Goal: Find specific page/section: Find specific page/section

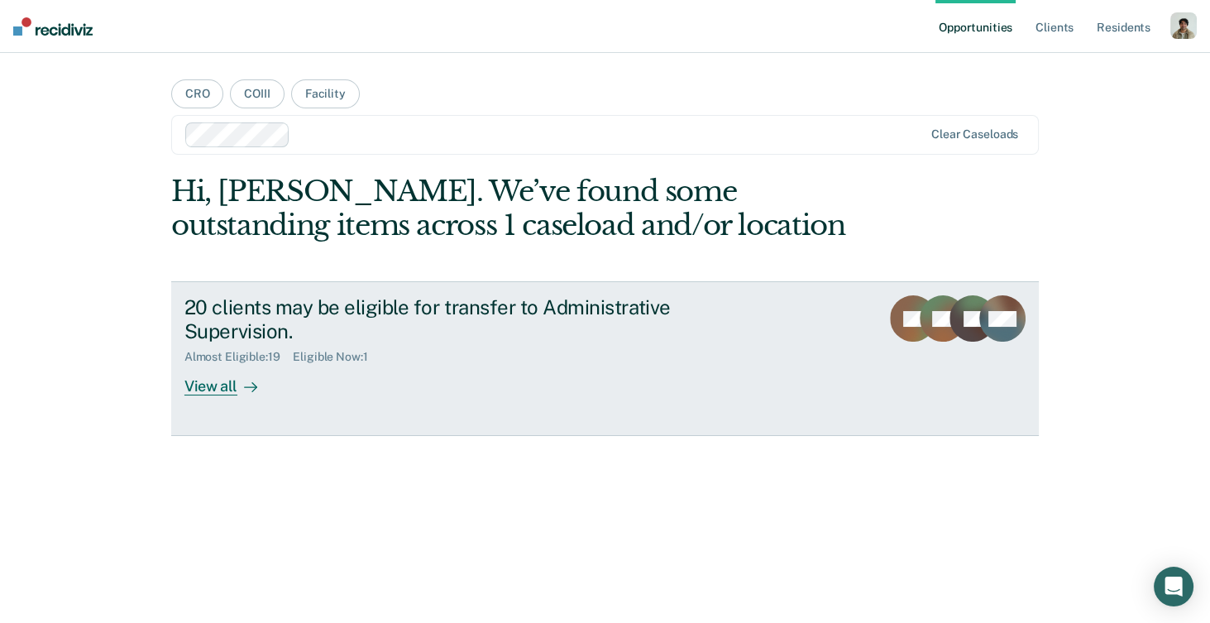
click at [241, 380] on div at bounding box center [247, 386] width 20 height 19
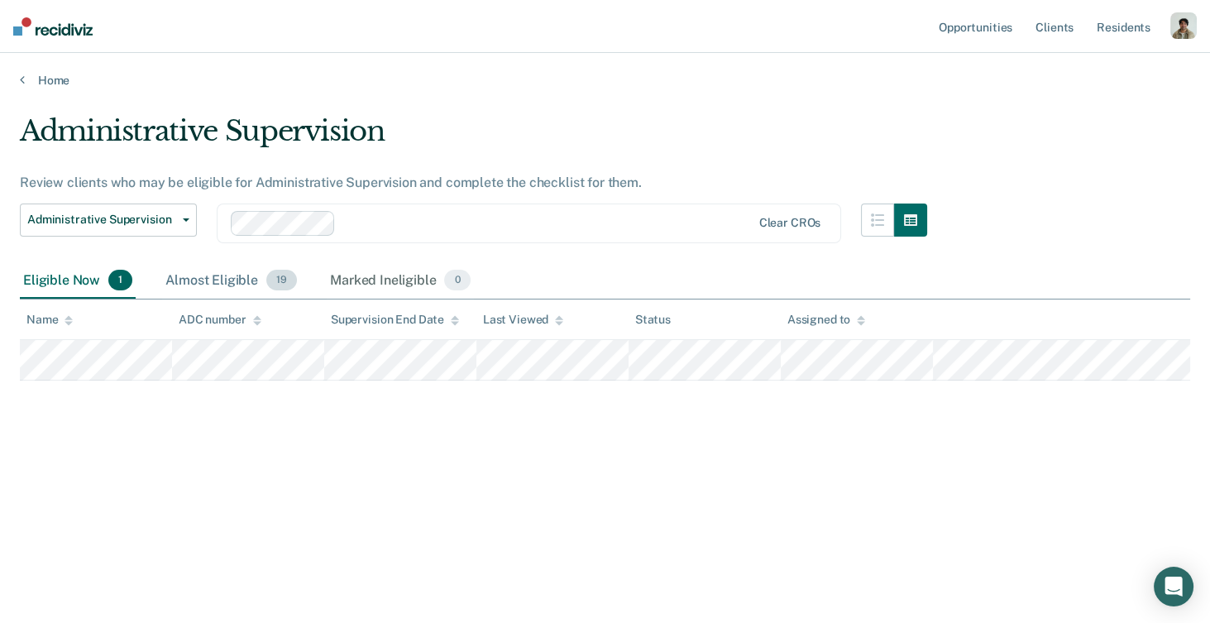
click at [203, 272] on div "Almost Eligible 19" at bounding box center [231, 281] width 138 height 36
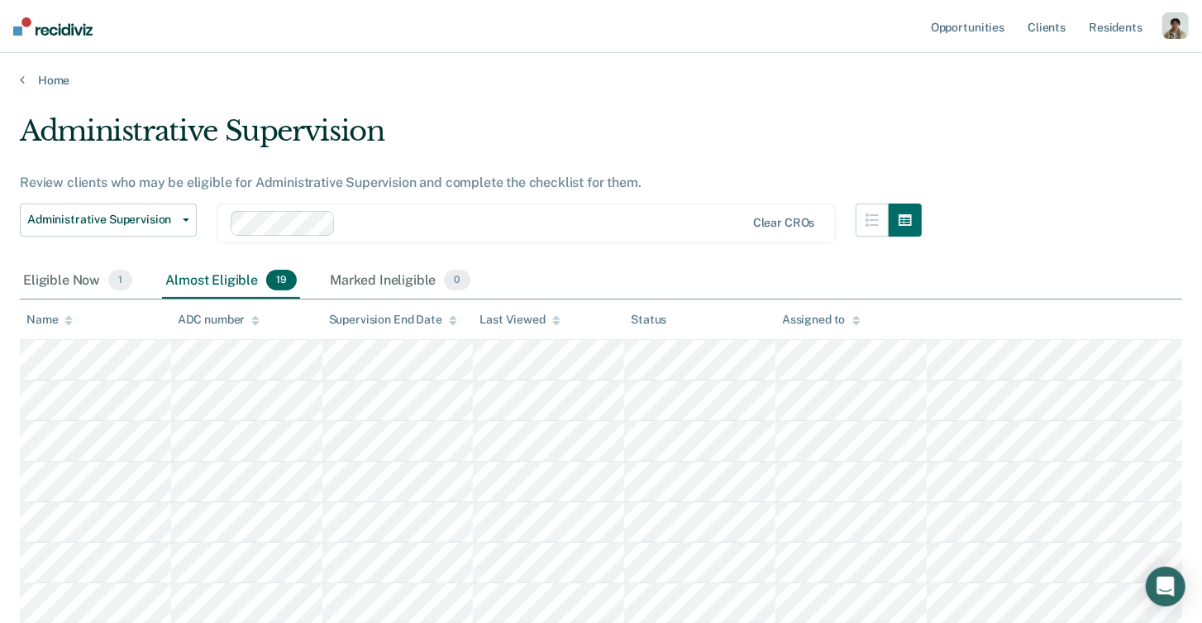
click at [518, 255] on div "Administrative Supervision Administrative Supervision Clear CROs" at bounding box center [471, 233] width 902 height 60
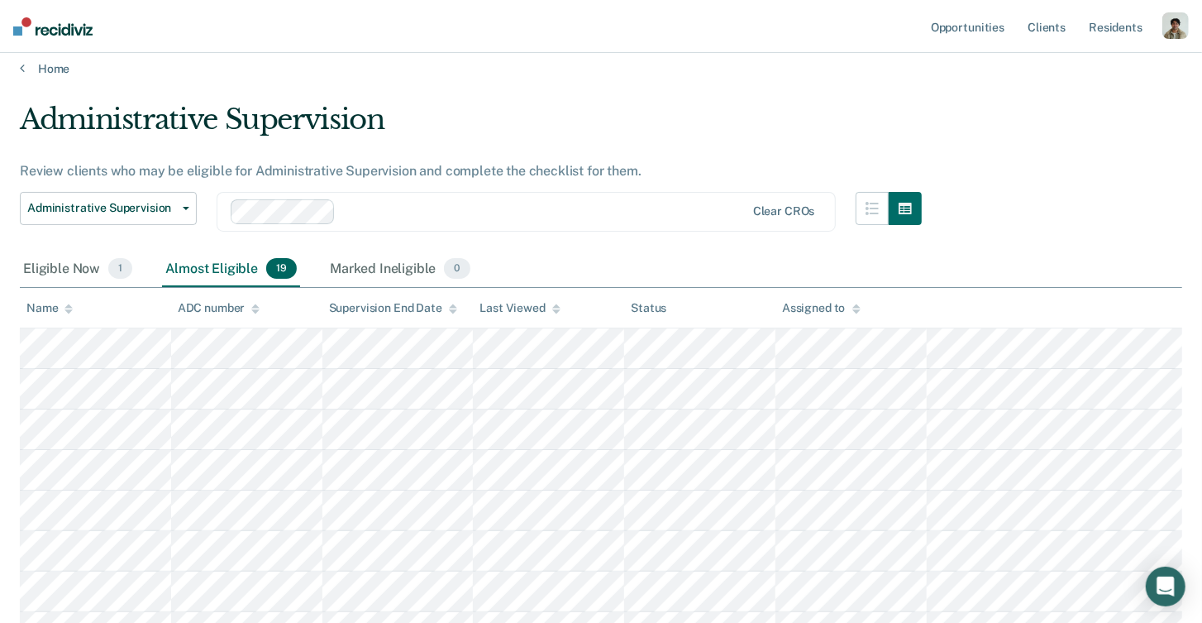
scroll to position [24, 0]
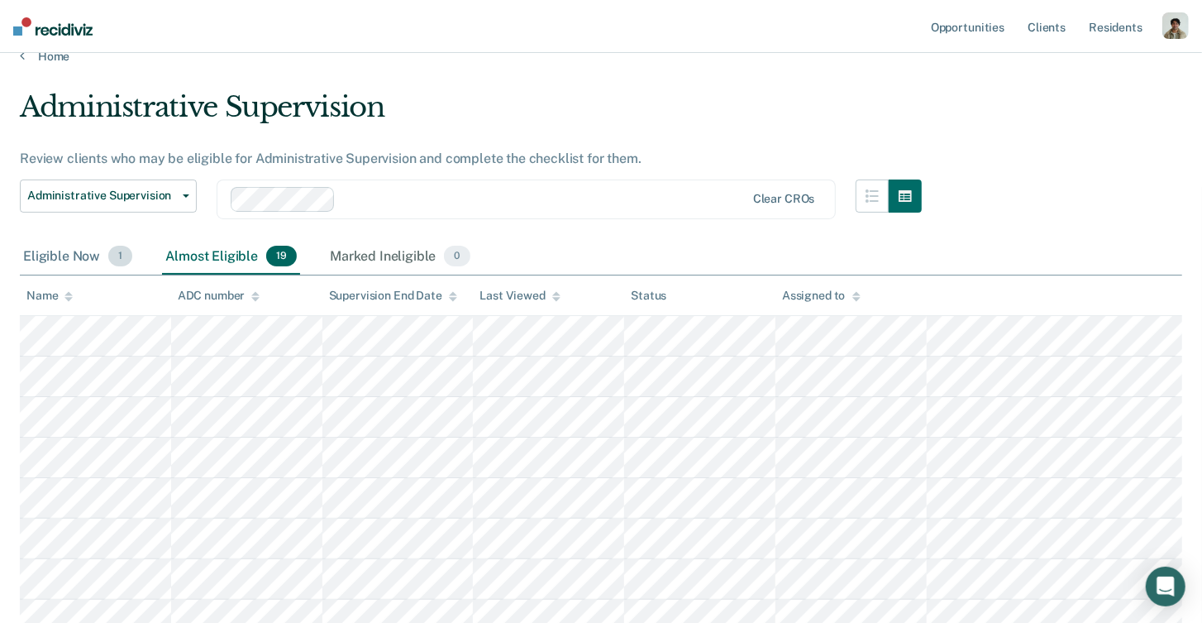
click at [72, 246] on div "Eligible Now 1" at bounding box center [78, 257] width 116 height 36
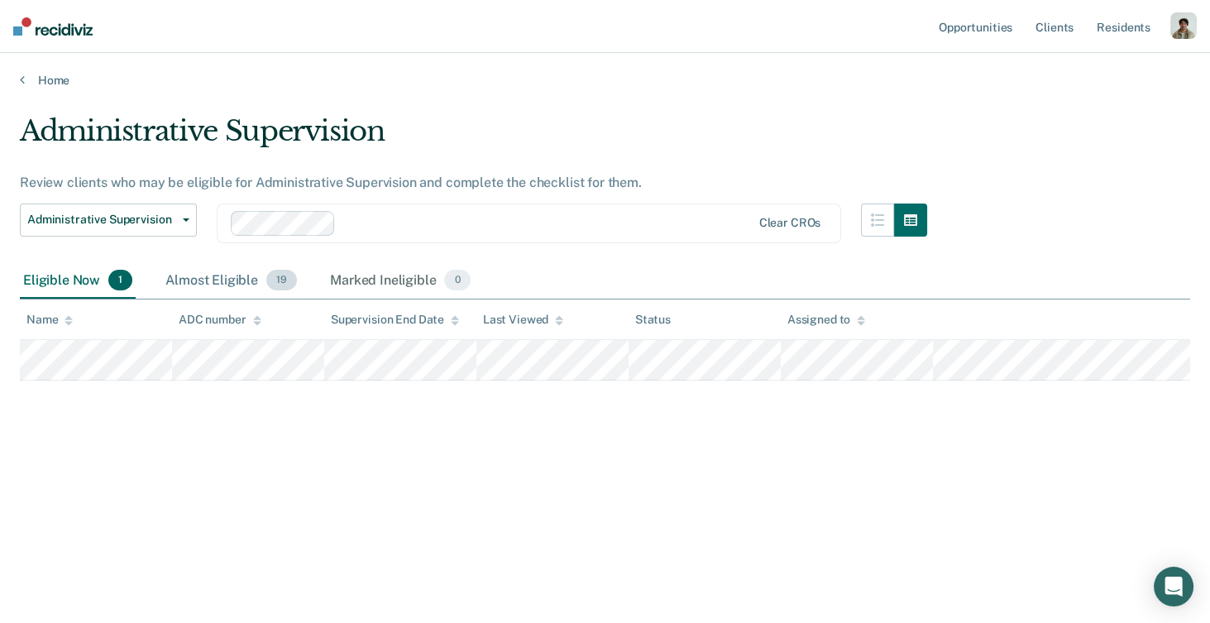
click at [255, 277] on div "Almost Eligible 19" at bounding box center [231, 281] width 138 height 36
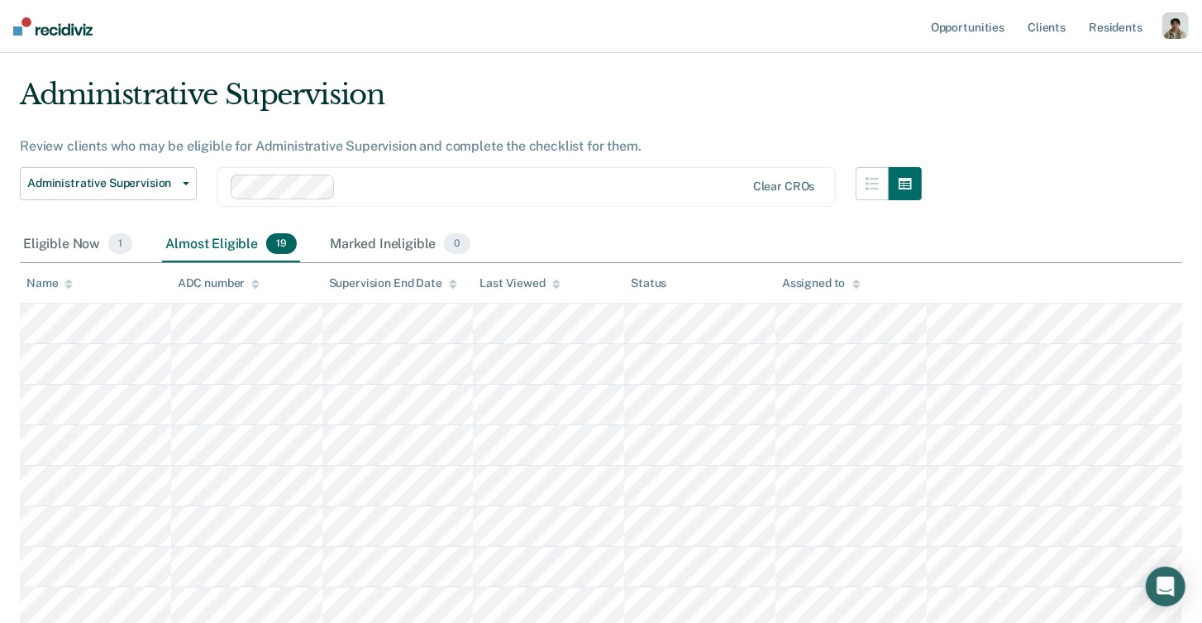
scroll to position [49, 0]
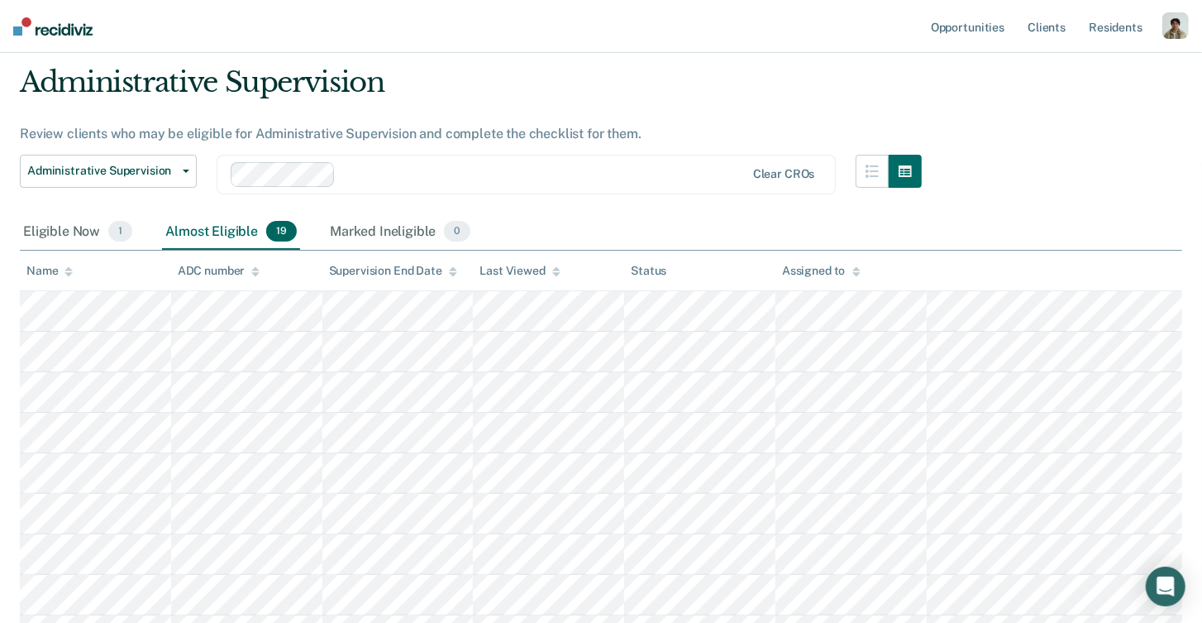
click at [230, 224] on div "Almost Eligible 19" at bounding box center [231, 232] width 138 height 36
click at [230, 229] on div "Almost Eligible 19" at bounding box center [231, 232] width 138 height 36
